Goal: Complete application form

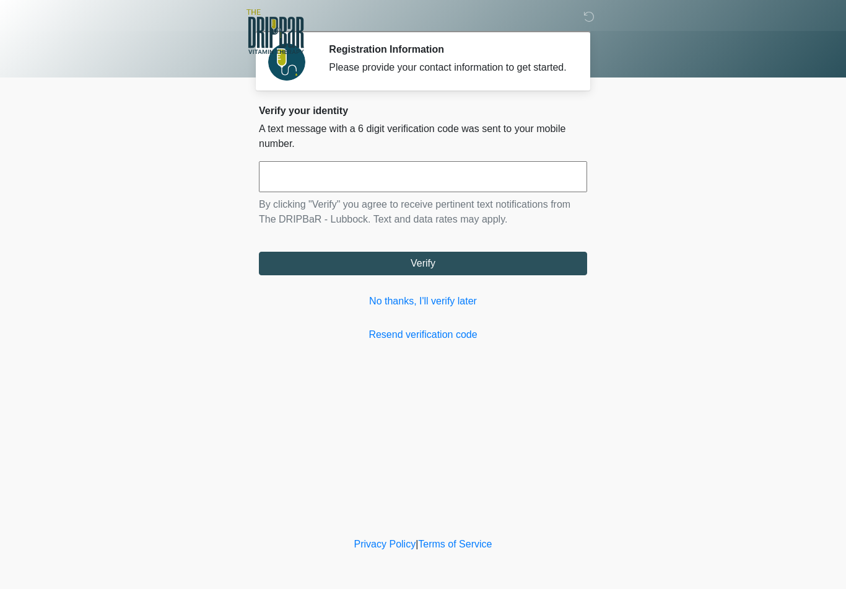
click at [519, 188] on input "text" at bounding box center [423, 176] width 328 height 31
type input "******"
click at [488, 275] on button "Verify" at bounding box center [423, 264] width 328 height 24
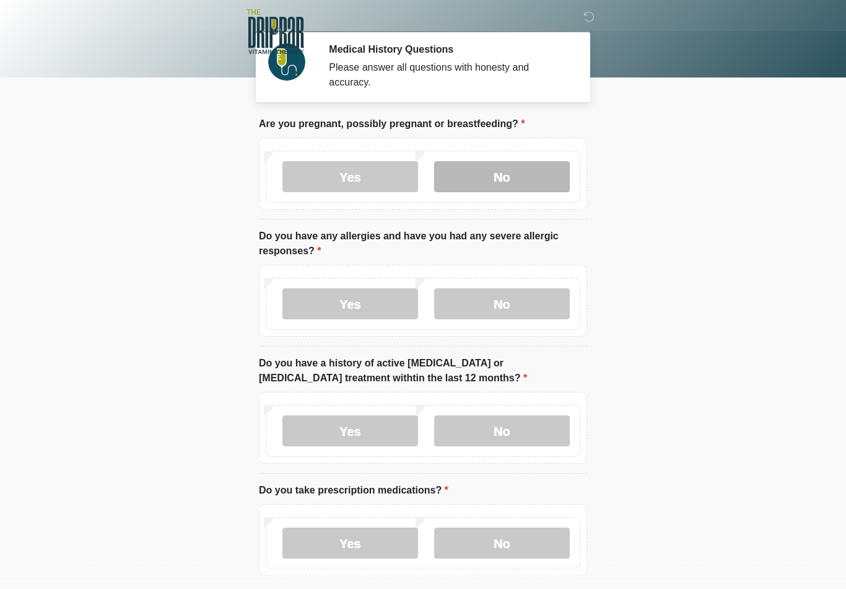
click at [520, 182] on label "No" at bounding box center [502, 176] width 136 height 31
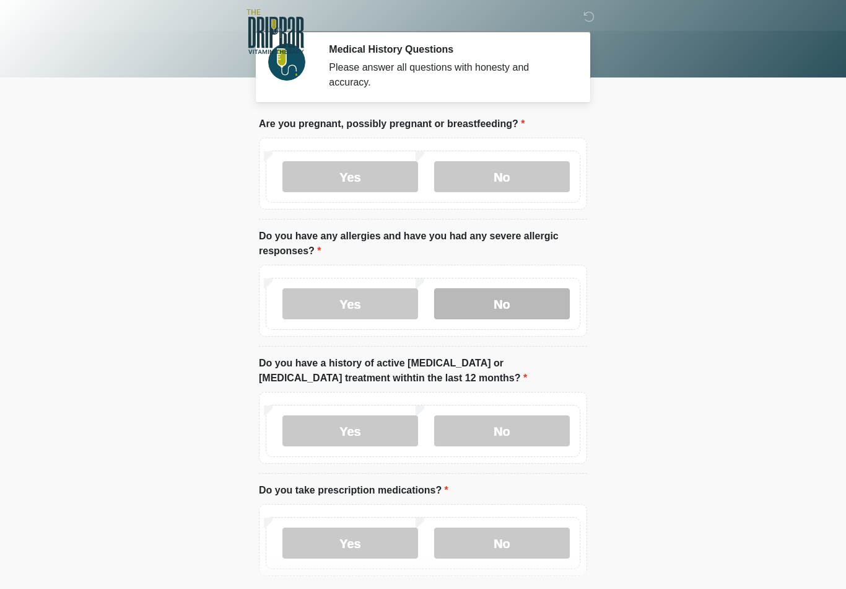
click at [520, 296] on label "No" at bounding box center [502, 303] width 136 height 31
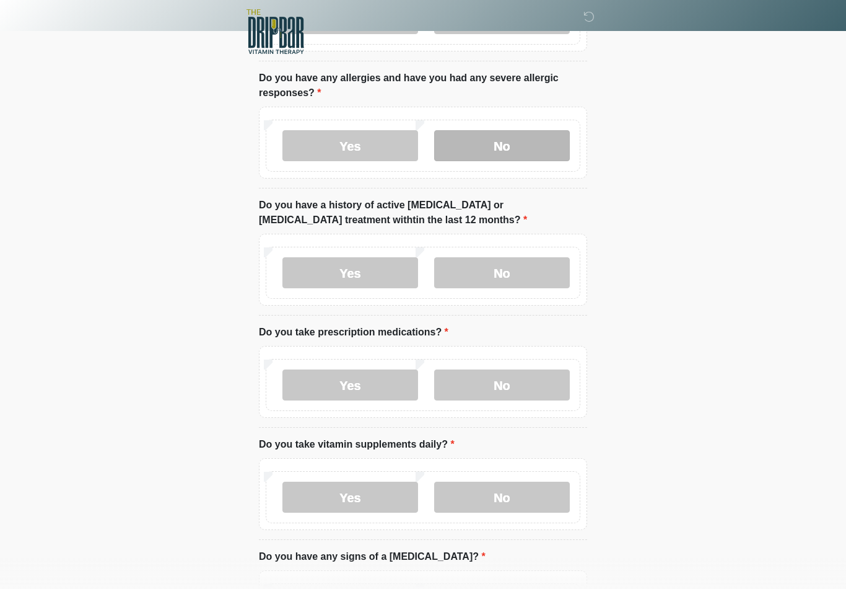
scroll to position [173, 0]
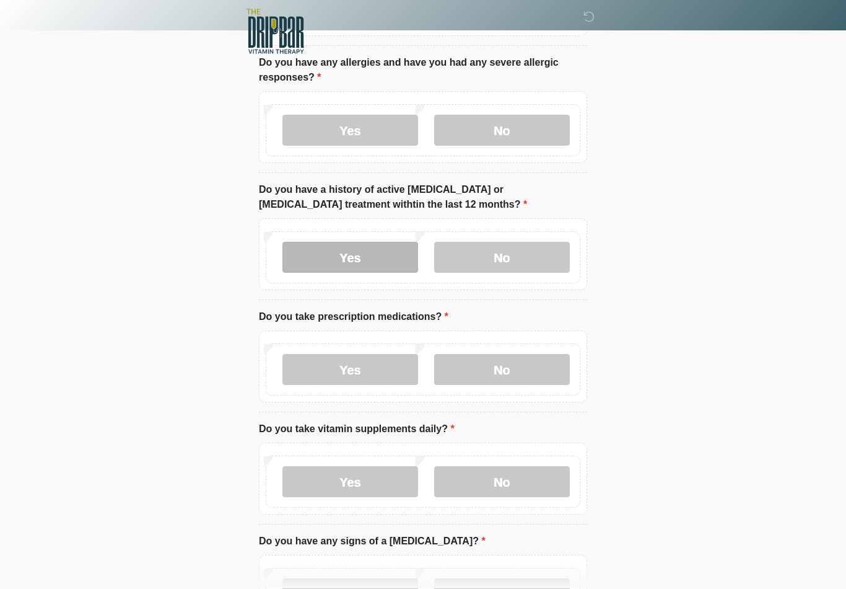
click at [371, 260] on label "Yes" at bounding box center [351, 257] width 136 height 31
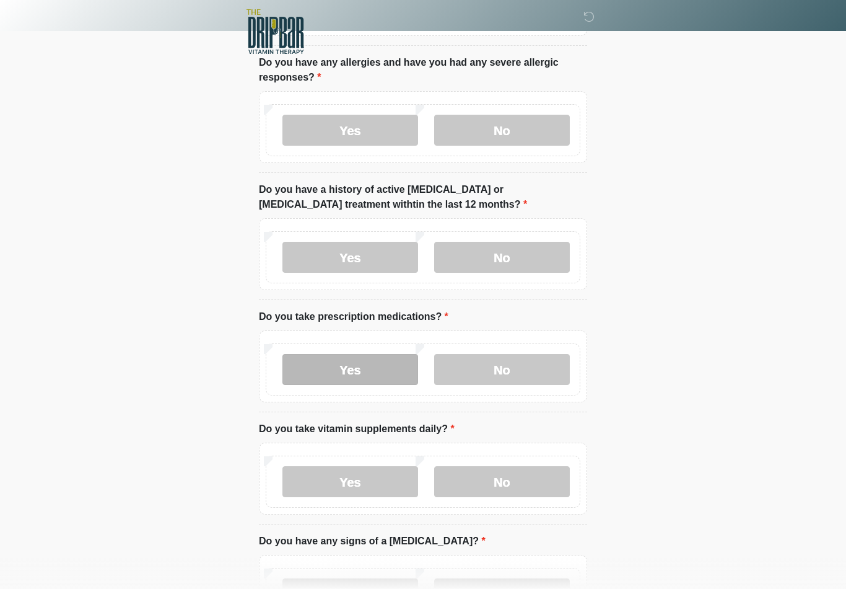
click at [376, 364] on label "Yes" at bounding box center [351, 369] width 136 height 31
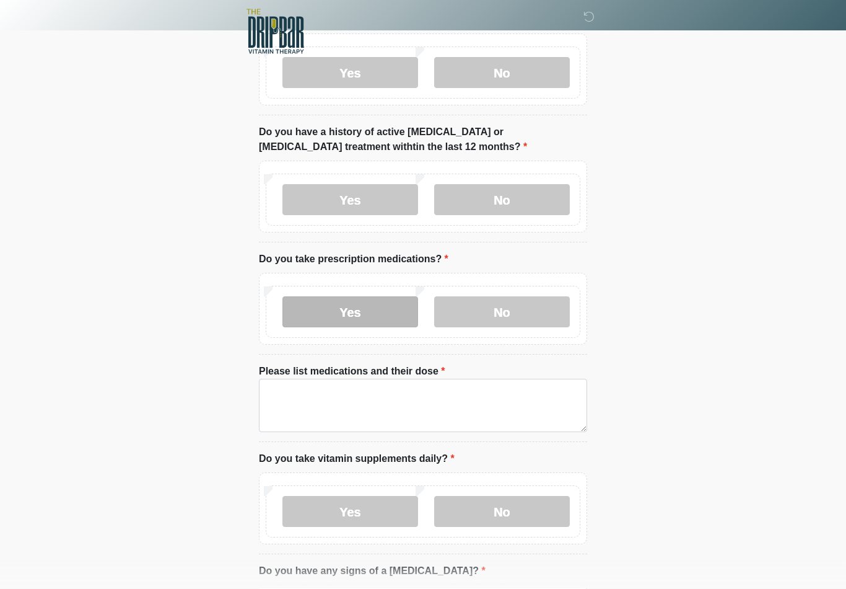
scroll to position [231, 0]
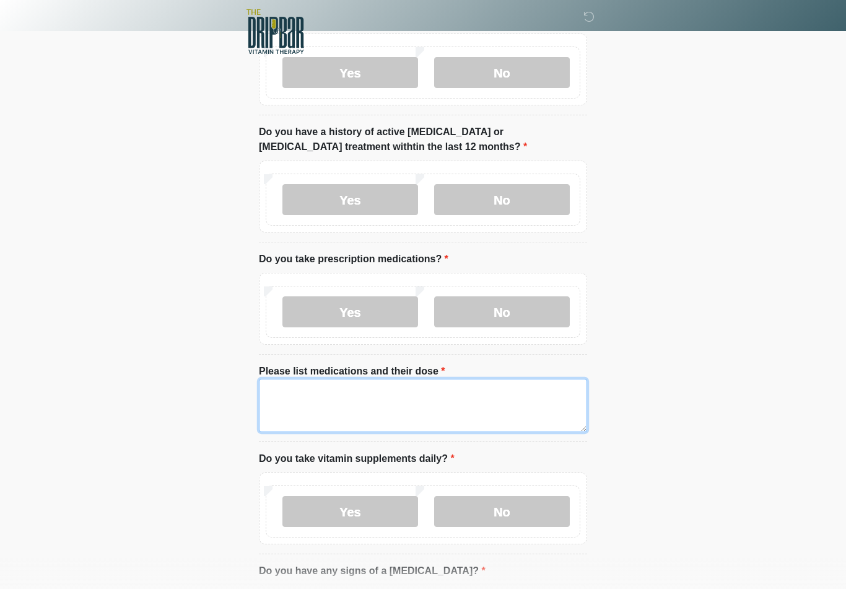
click at [326, 390] on textarea "Please list medications and their dose" at bounding box center [423, 405] width 328 height 53
click at [297, 396] on textarea "Please list medications and their dose" at bounding box center [423, 405] width 328 height 53
paste textarea "**********"
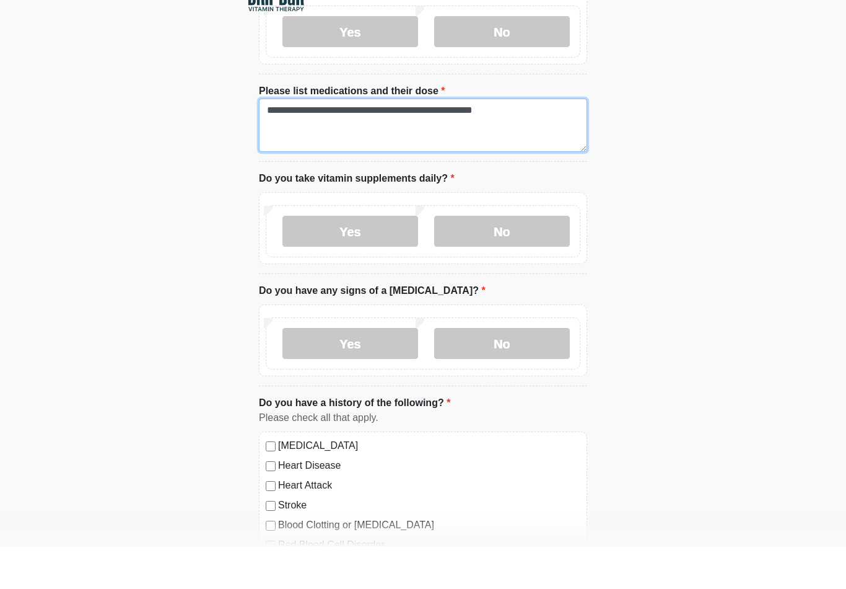
scroll to position [471, 0]
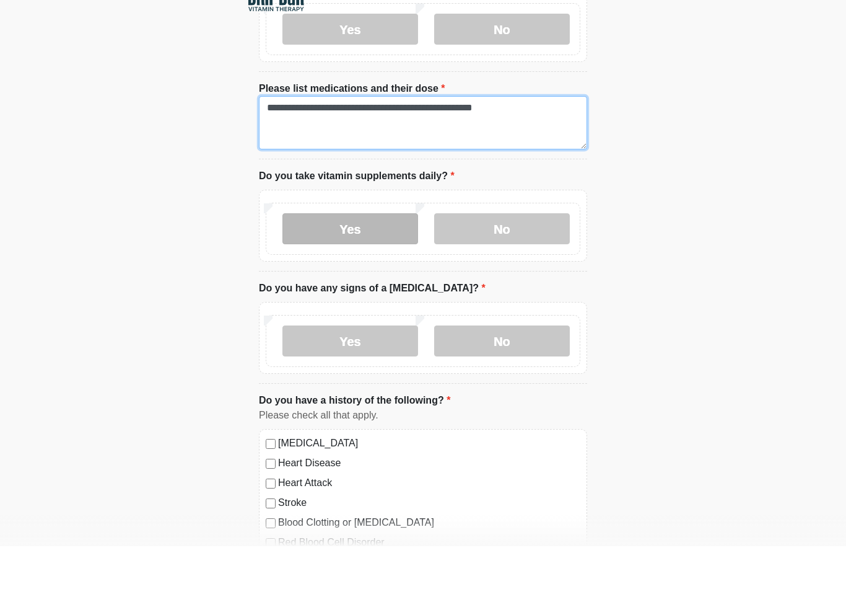
type textarea "**********"
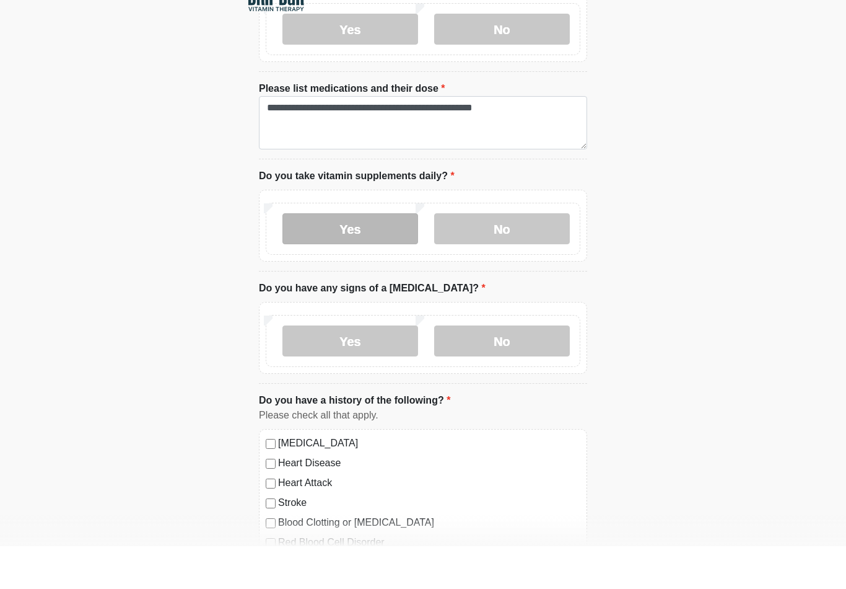
click at [378, 256] on label "Yes" at bounding box center [351, 271] width 136 height 31
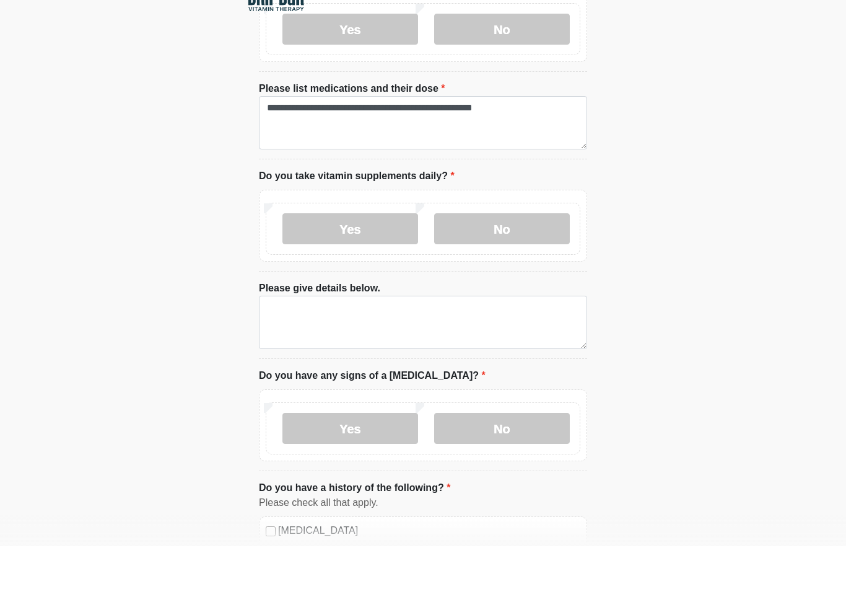
scroll to position [514, 0]
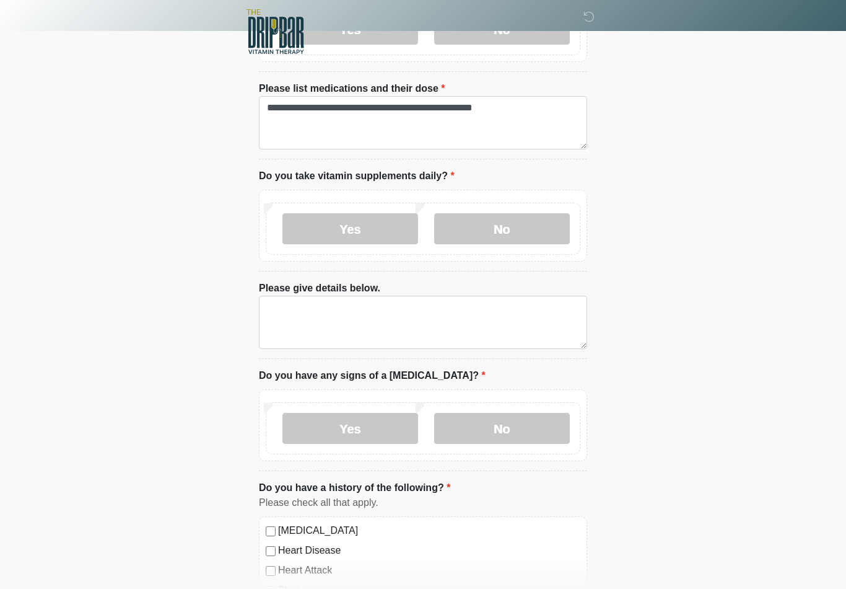
click at [304, 281] on label "Please give details below." at bounding box center [319, 288] width 121 height 15
click at [304, 296] on textarea "Please give details below." at bounding box center [423, 322] width 328 height 53
click at [291, 315] on textarea "Please give details below." at bounding box center [423, 322] width 328 height 53
click at [286, 318] on textarea "Please give details below." at bounding box center [423, 322] width 328 height 53
paste textarea "**********"
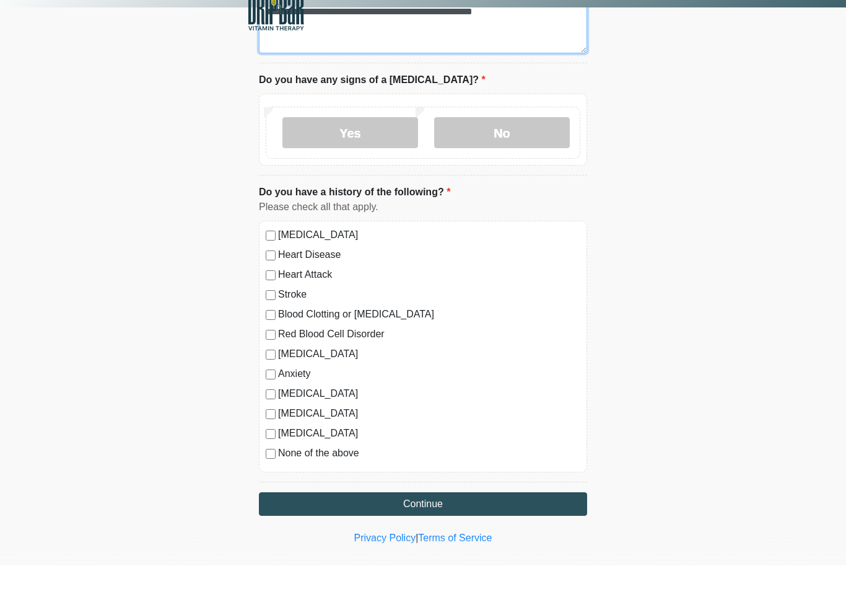
scroll to position [797, 0]
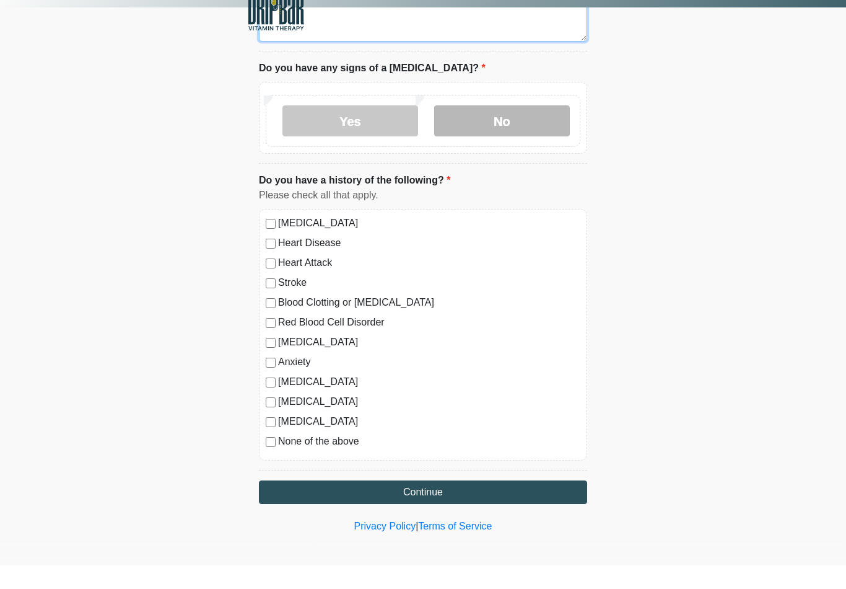
type textarea "**********"
click at [496, 129] on label "No" at bounding box center [502, 144] width 136 height 31
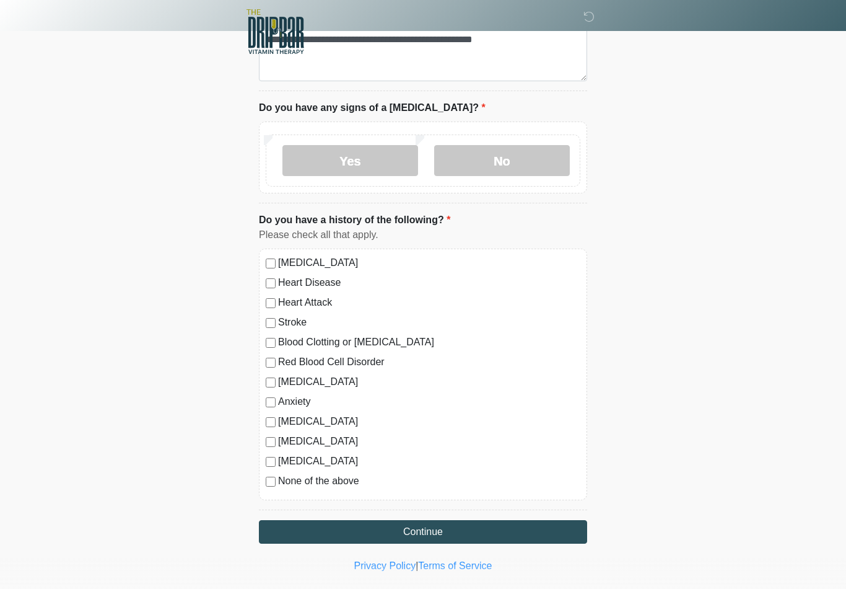
click at [359, 259] on label "[MEDICAL_DATA]" at bounding box center [429, 262] width 302 height 15
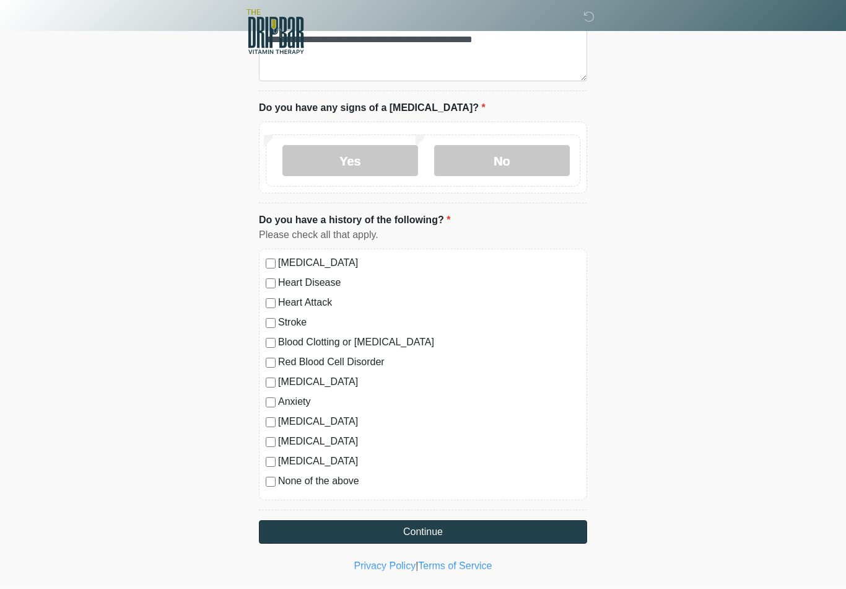
click at [434, 532] on button "Continue" at bounding box center [423, 532] width 328 height 24
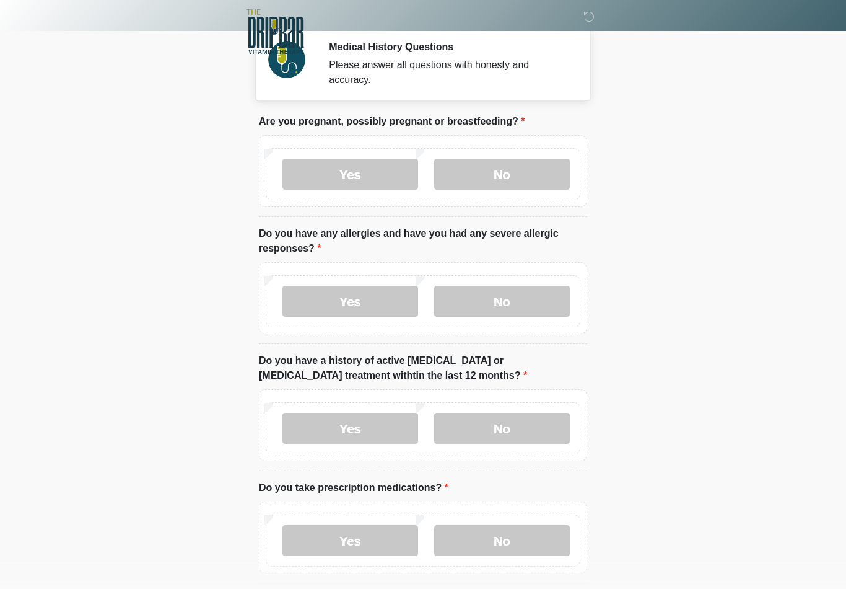
scroll to position [0, 0]
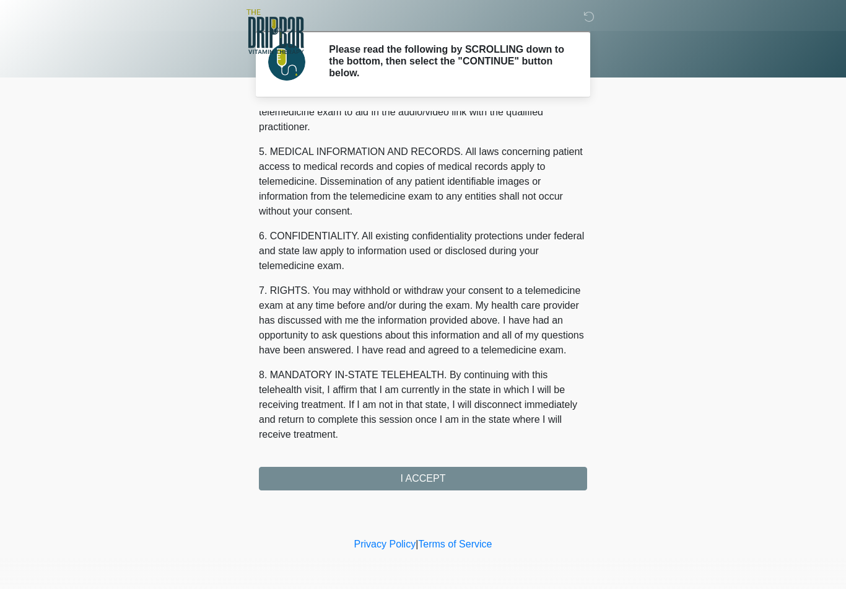
click at [492, 479] on div "1. PURPOSE. The purpose of this form is to obtain your consent for a telemedici…" at bounding box center [423, 300] width 328 height 379
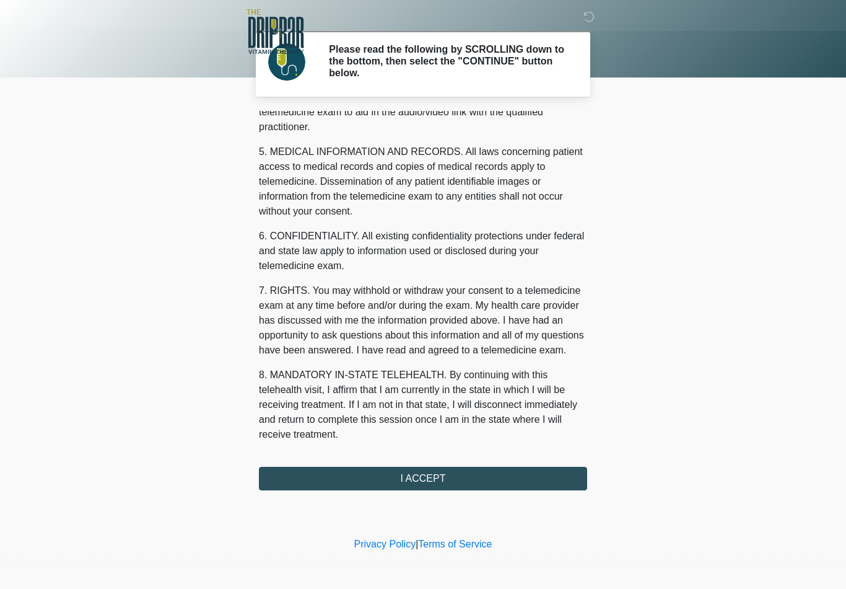
scroll to position [378, 0]
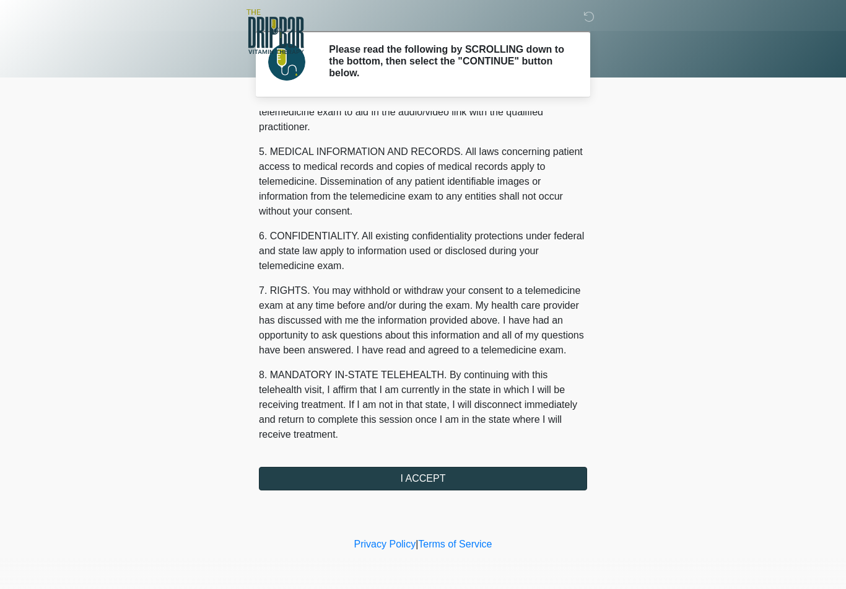
click at [488, 477] on button "I ACCEPT" at bounding box center [423, 478] width 328 height 24
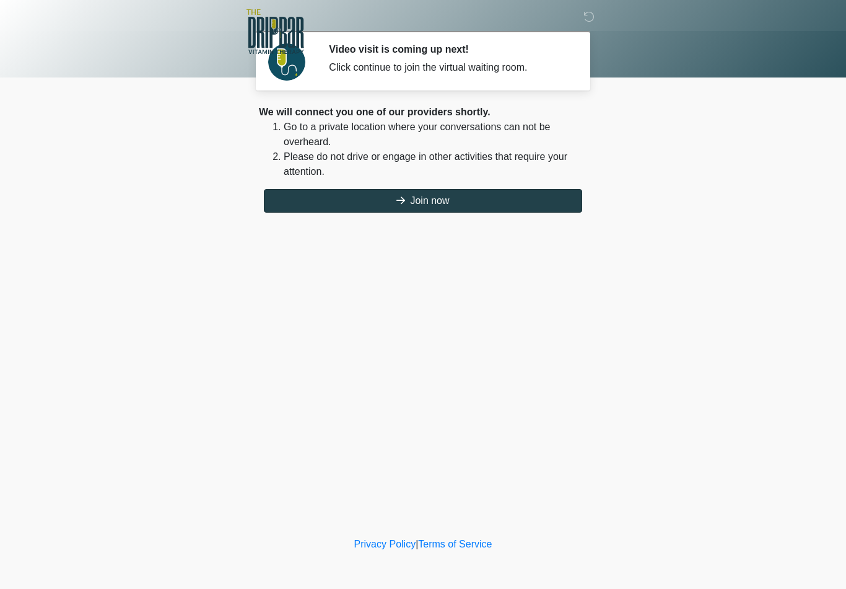
click at [495, 201] on button "Join now" at bounding box center [423, 201] width 318 height 24
